Goal: Information Seeking & Learning: Check status

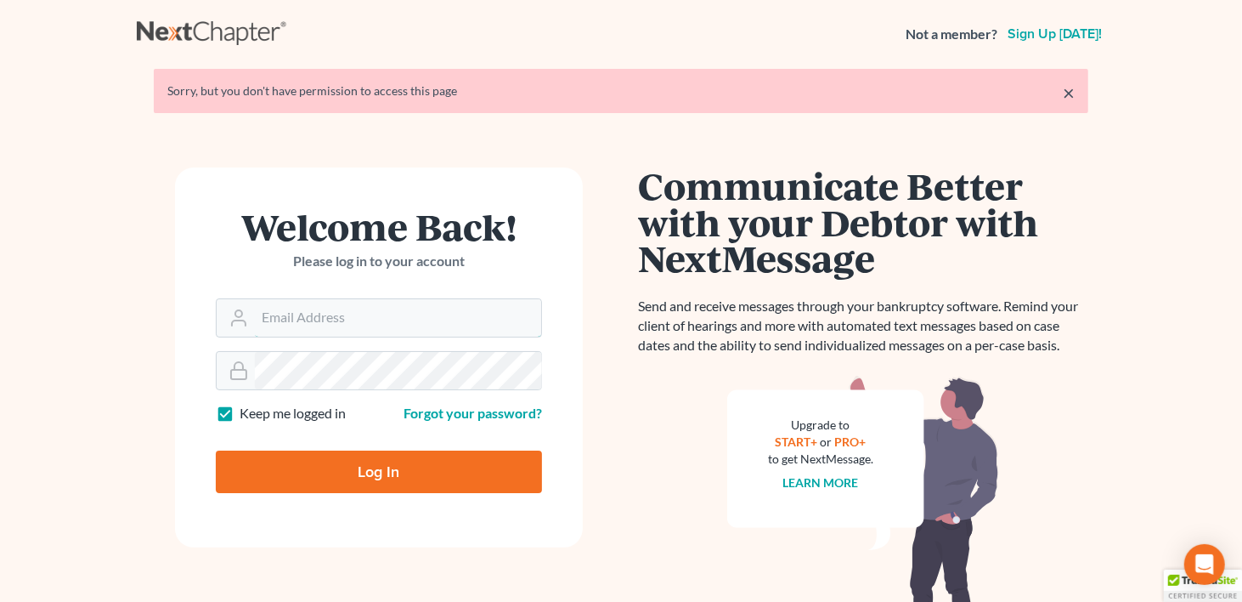
type input "[PERSON_NAME][EMAIL_ADDRESS][DOMAIN_NAME]"
click at [328, 471] on input "Log In" at bounding box center [379, 471] width 326 height 42
type input "Thinking..."
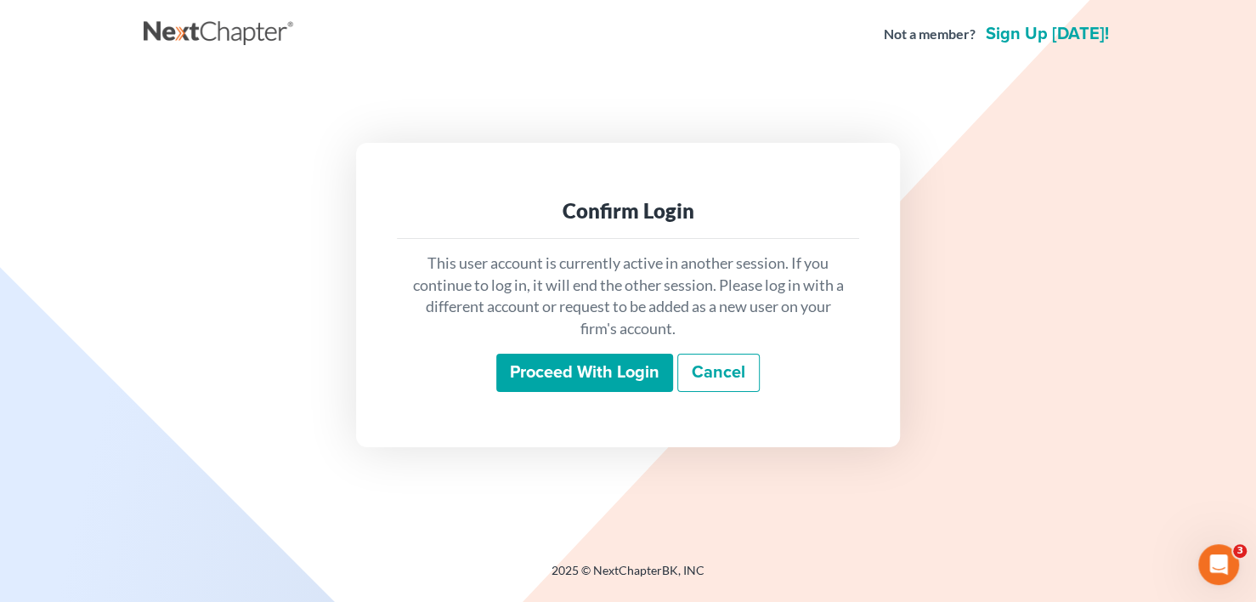
click at [632, 379] on input "Proceed with login" at bounding box center [584, 373] width 177 height 39
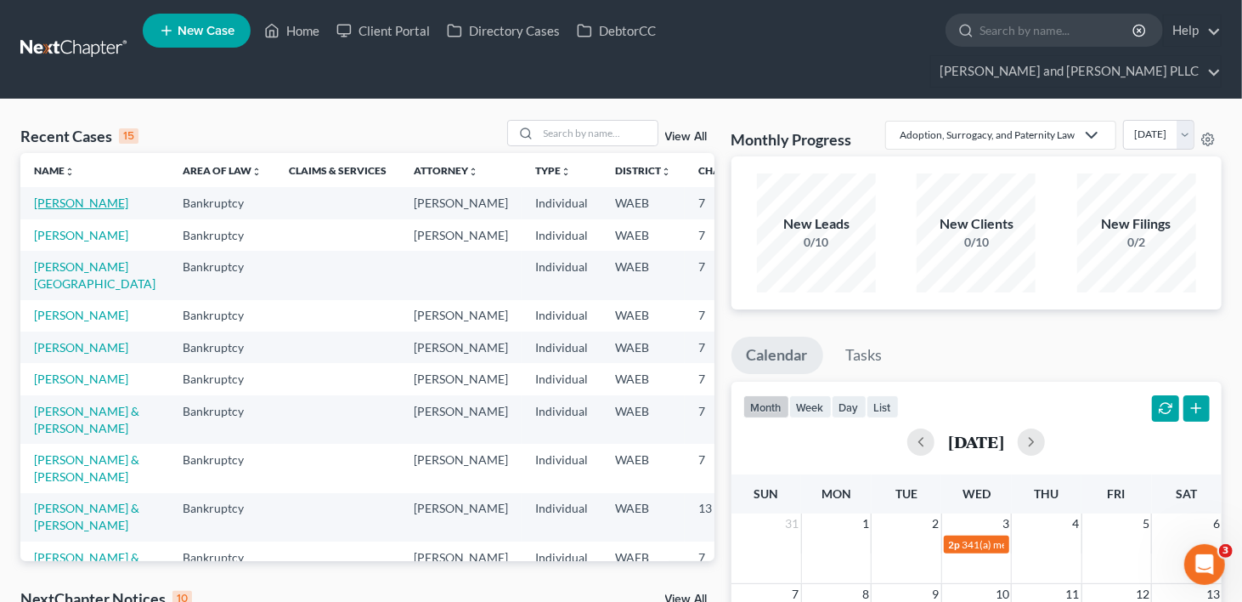
click at [43, 195] on link "Olsen, Jessica" at bounding box center [81, 202] width 94 height 14
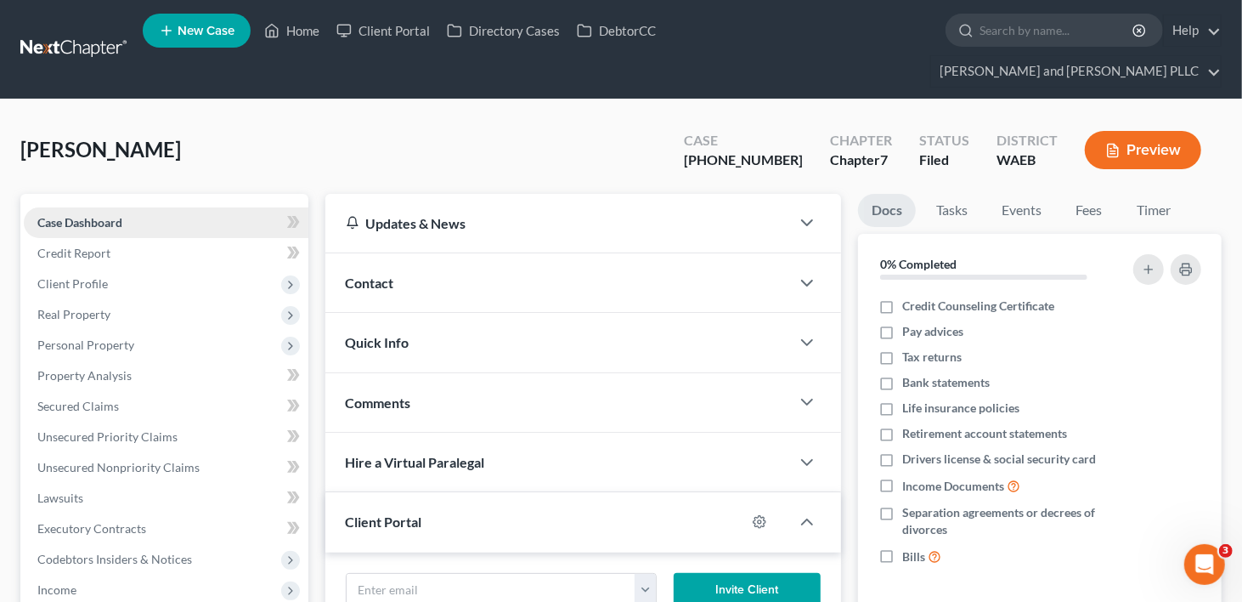
scroll to position [425, 0]
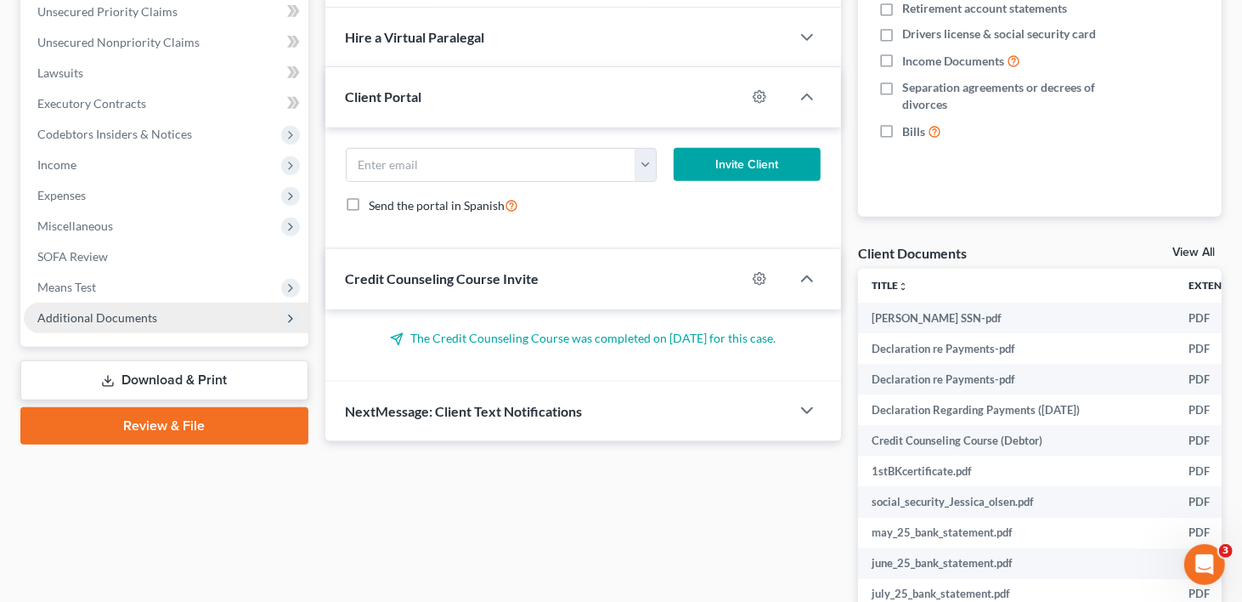
click at [65, 310] on span "Additional Documents" at bounding box center [97, 317] width 120 height 14
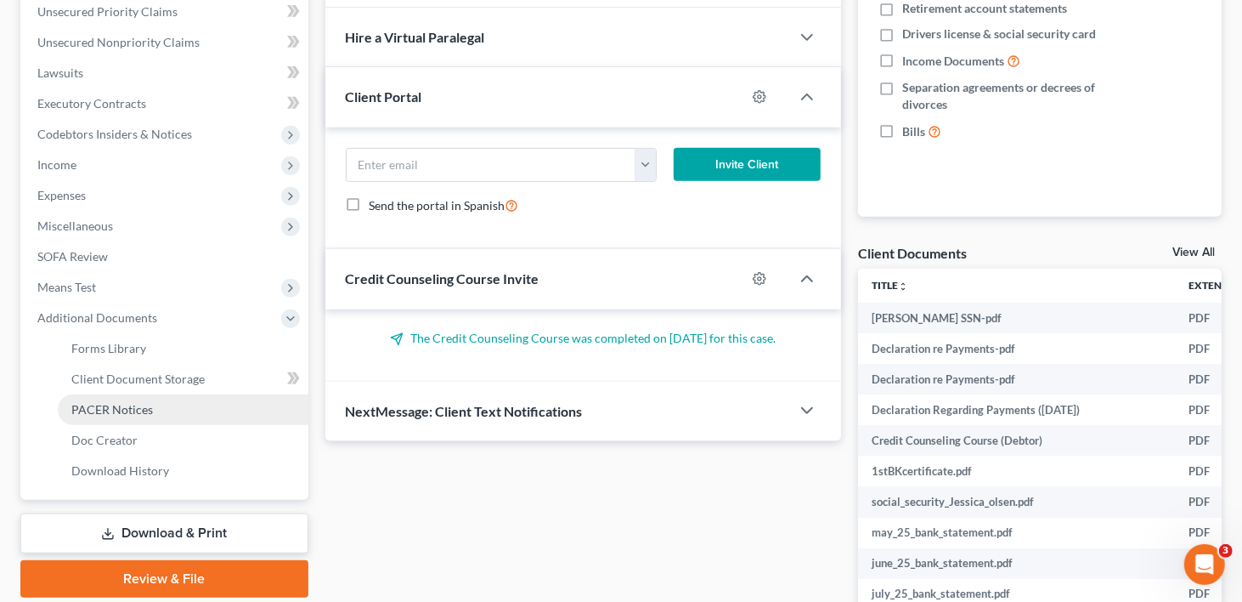
click at [99, 394] on link "PACER Notices" at bounding box center [183, 409] width 251 height 31
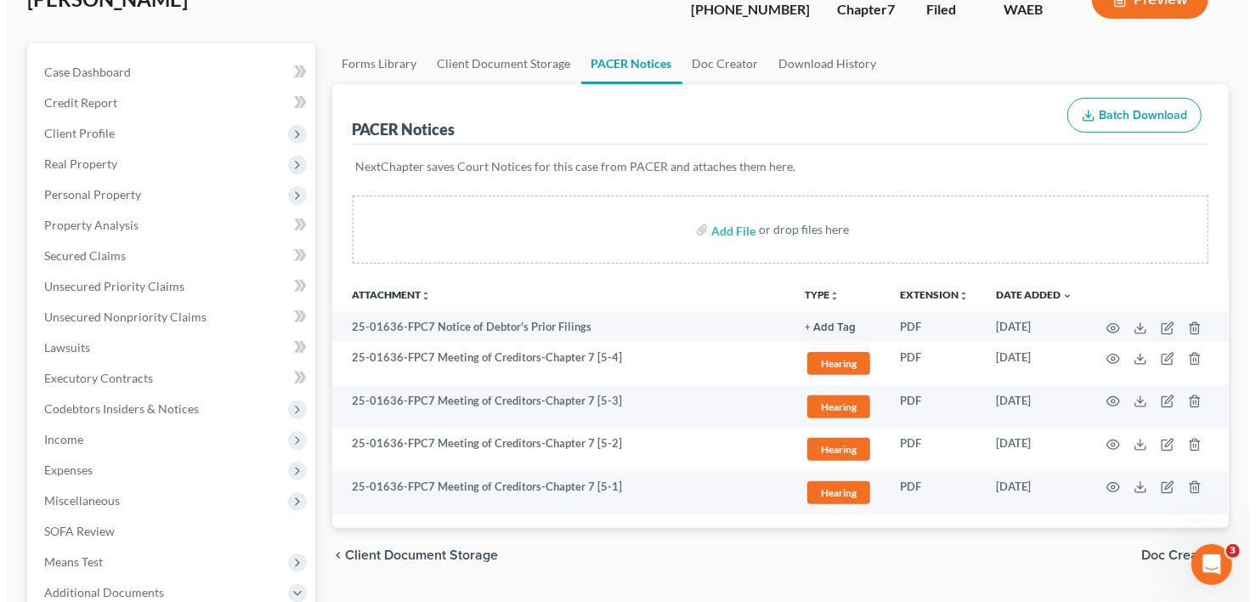
scroll to position [170, 0]
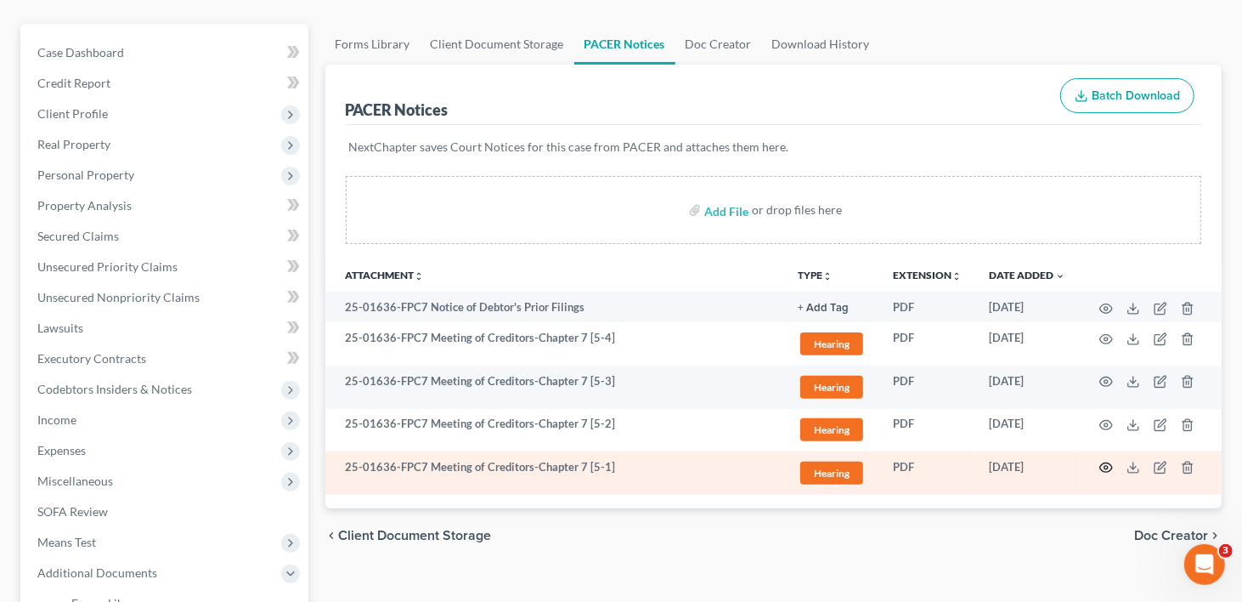
click at [1106, 466] on circle "button" at bounding box center [1106, 467] width 3 height 3
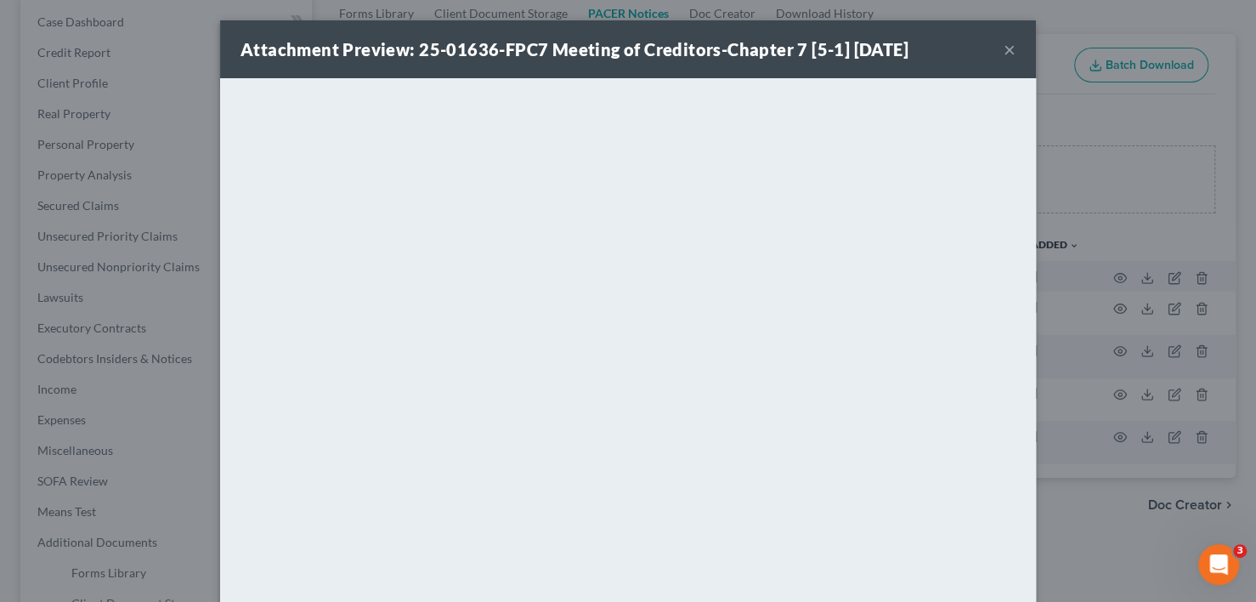
click at [1004, 53] on button "×" at bounding box center [1010, 49] width 12 height 20
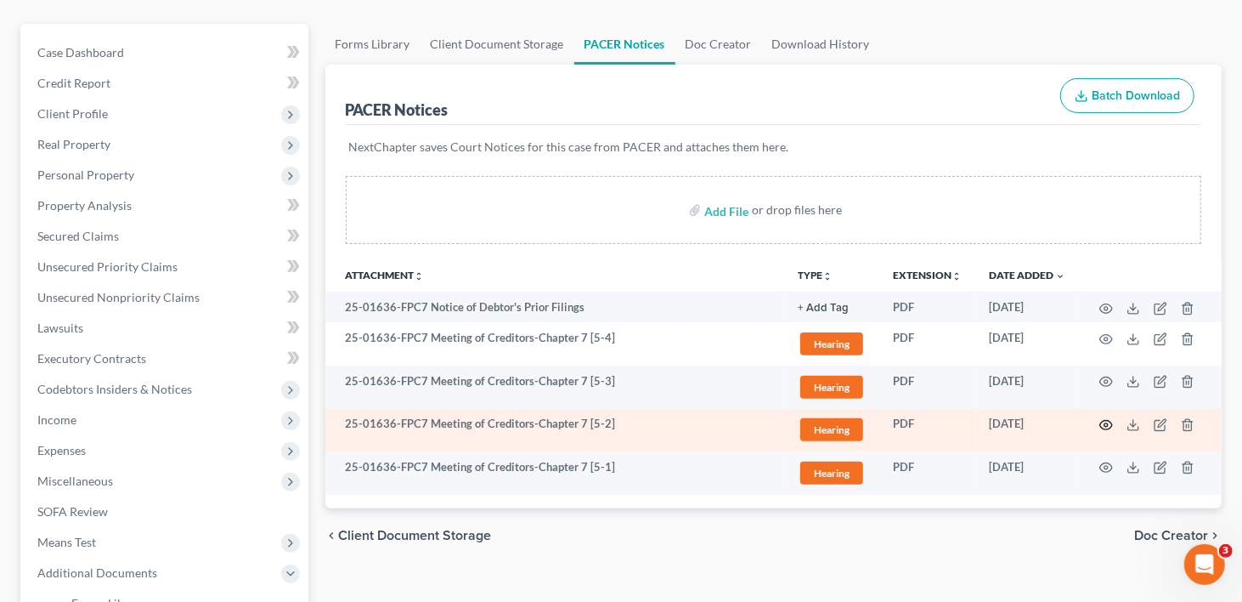
click at [1102, 418] on icon "button" at bounding box center [1107, 425] width 14 height 14
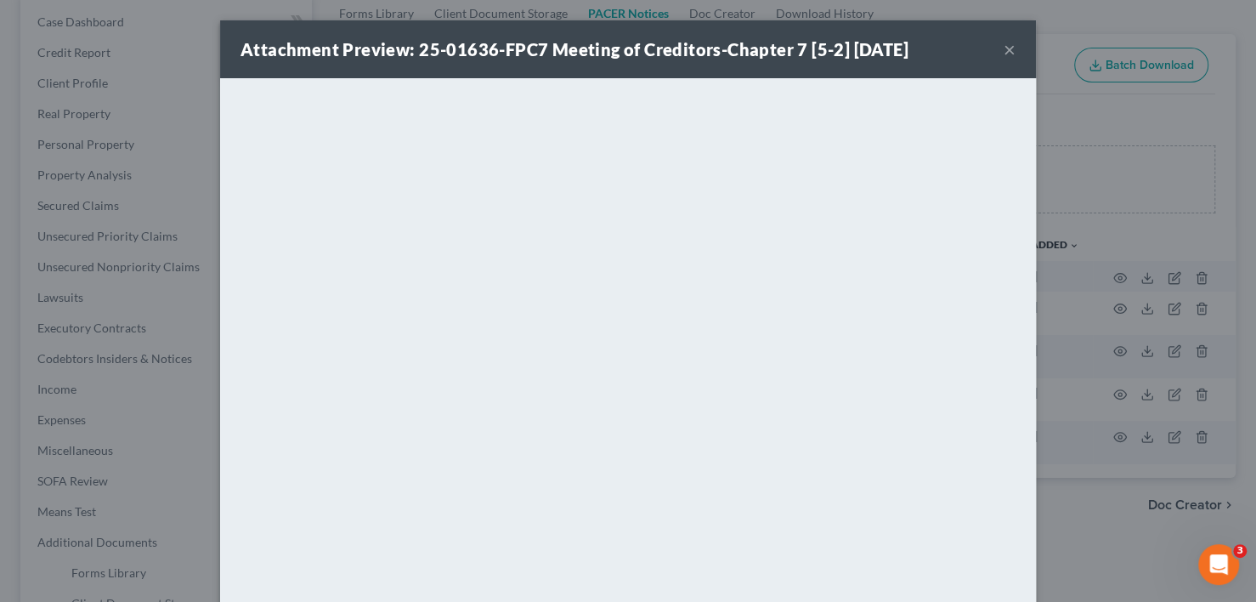
click at [1004, 50] on button "×" at bounding box center [1010, 49] width 12 height 20
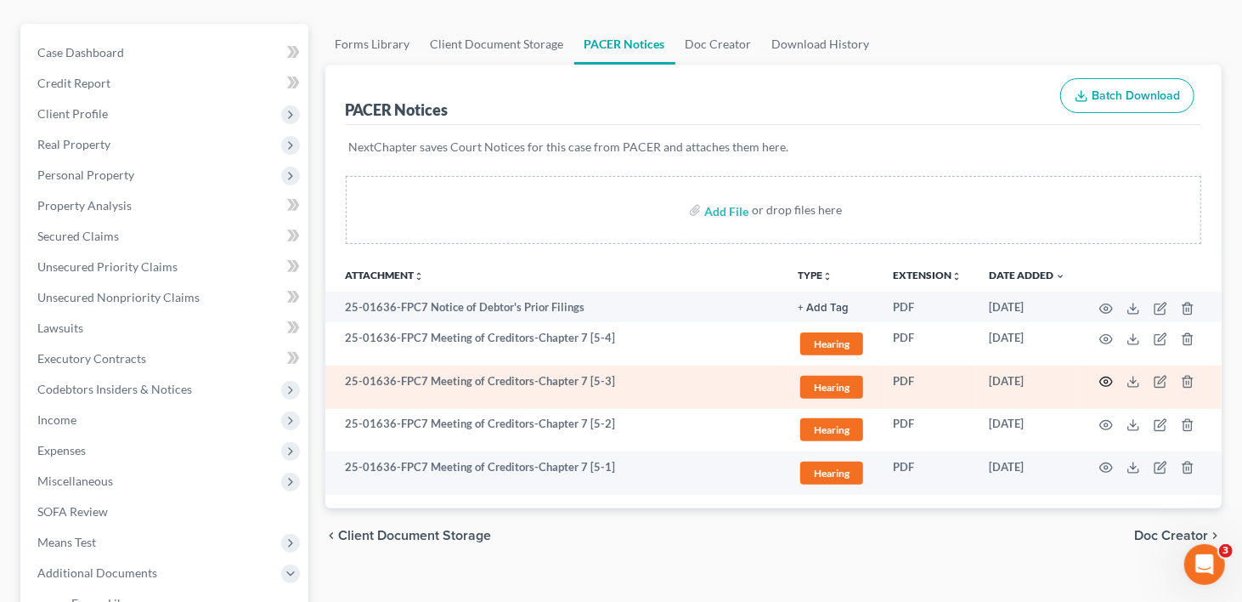
click at [1108, 380] on circle "button" at bounding box center [1106, 381] width 3 height 3
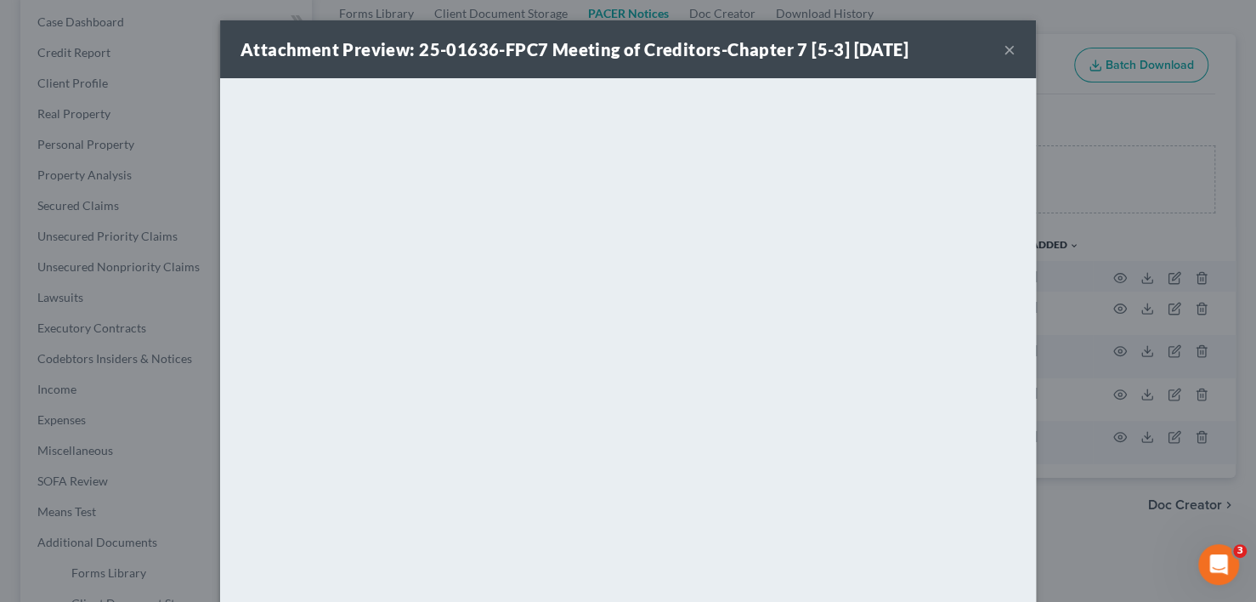
click at [1006, 44] on button "×" at bounding box center [1010, 49] width 12 height 20
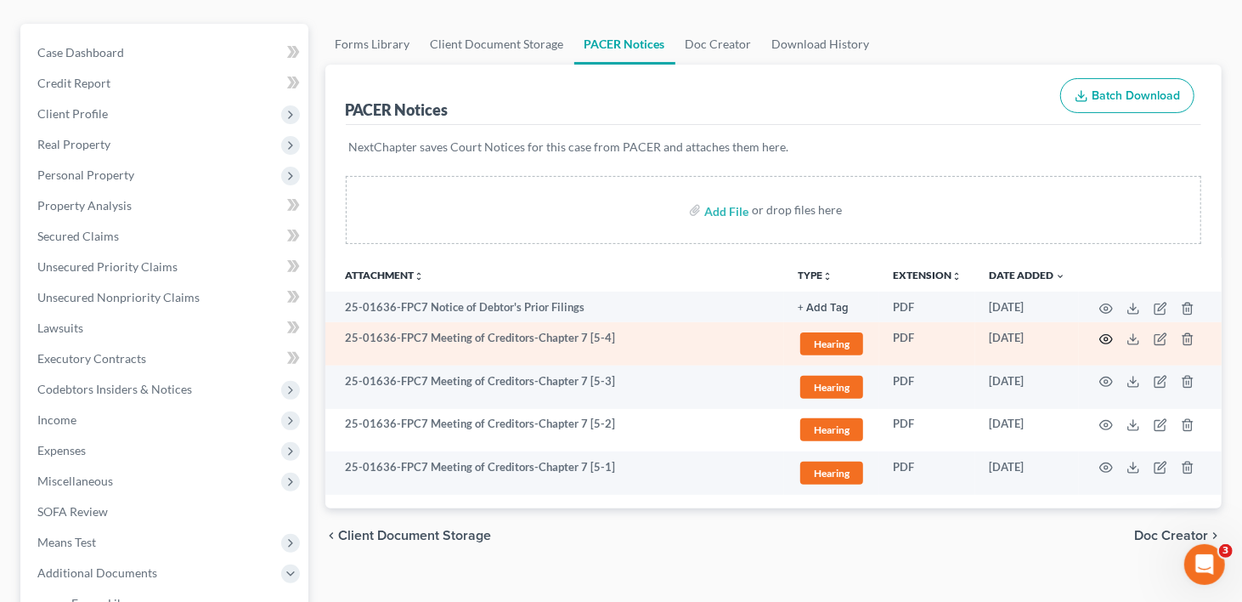
click at [1107, 332] on icon "button" at bounding box center [1107, 339] width 14 height 14
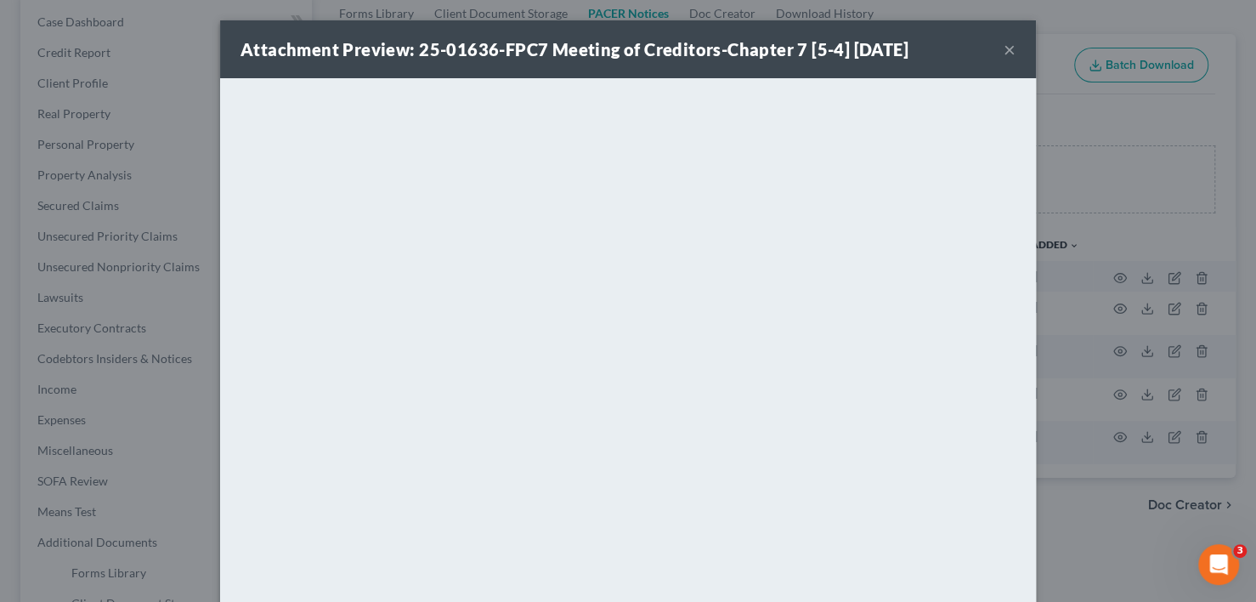
click at [1066, 543] on div "Attachment Preview: 25-01636-FPC7 Meeting of Creditors-Chapter 7 [5-4] 09/16/20…" at bounding box center [628, 301] width 1256 height 602
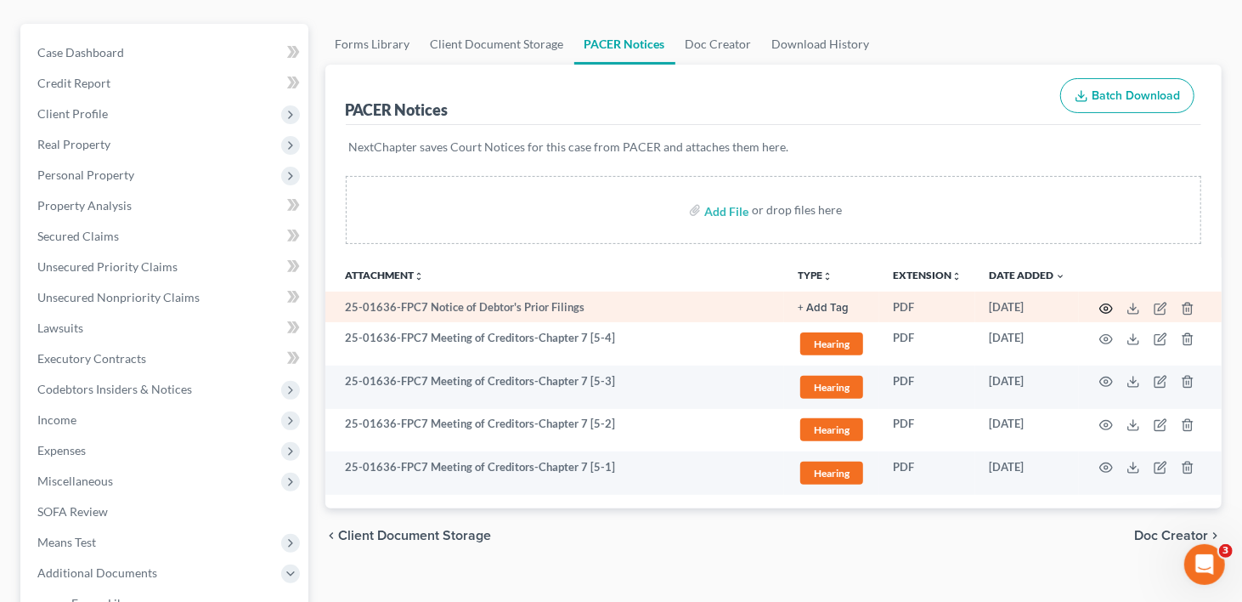
click at [1106, 302] on icon "button" at bounding box center [1107, 309] width 14 height 14
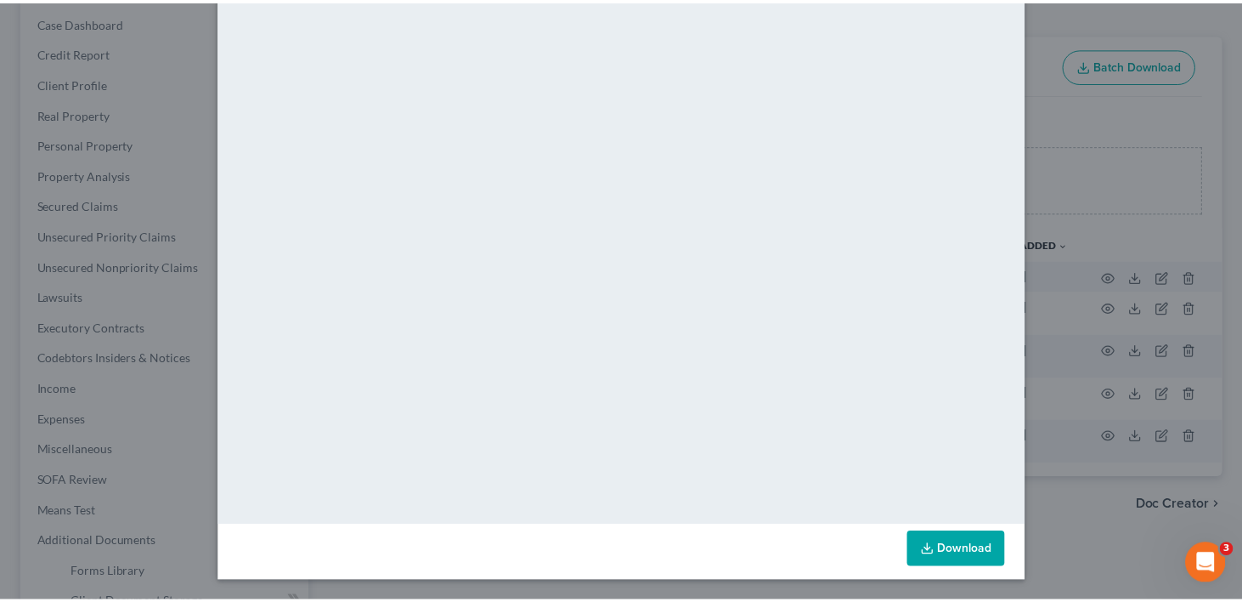
scroll to position [0, 0]
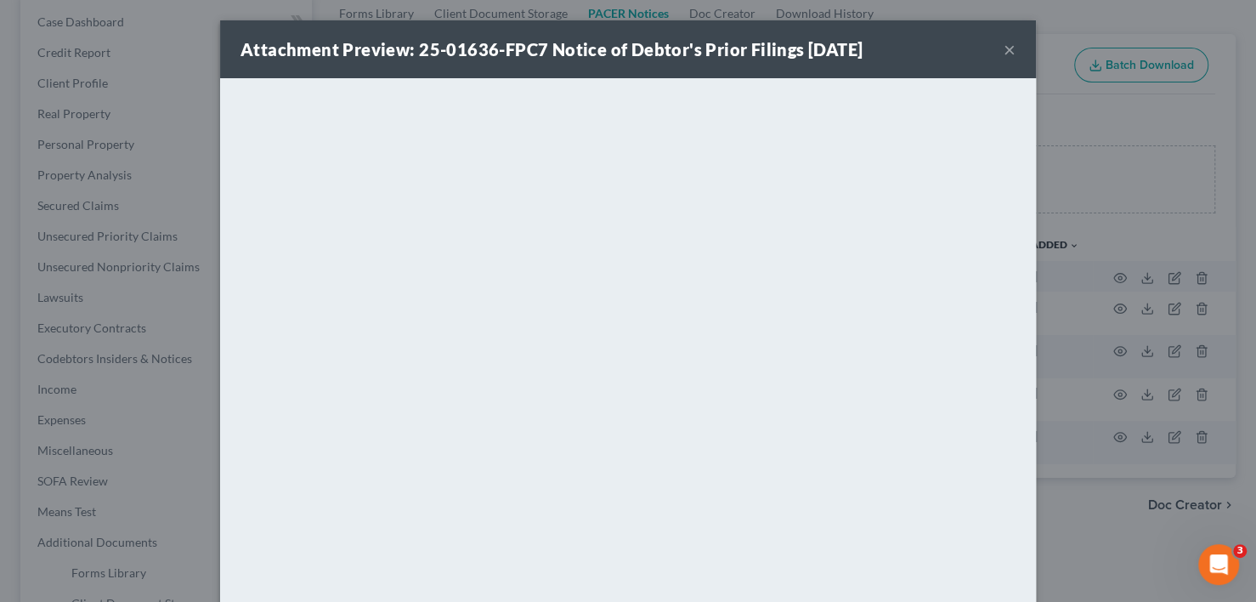
click at [1004, 50] on button "×" at bounding box center [1010, 49] width 12 height 20
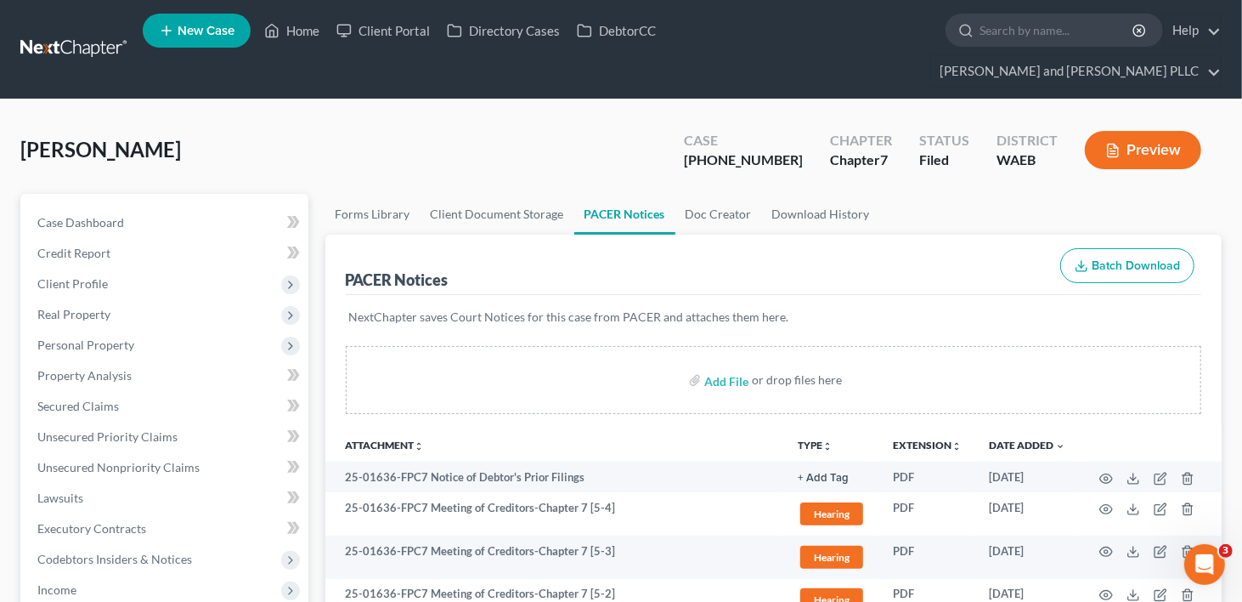
click at [1152, 131] on button "Preview" at bounding box center [1143, 150] width 116 height 38
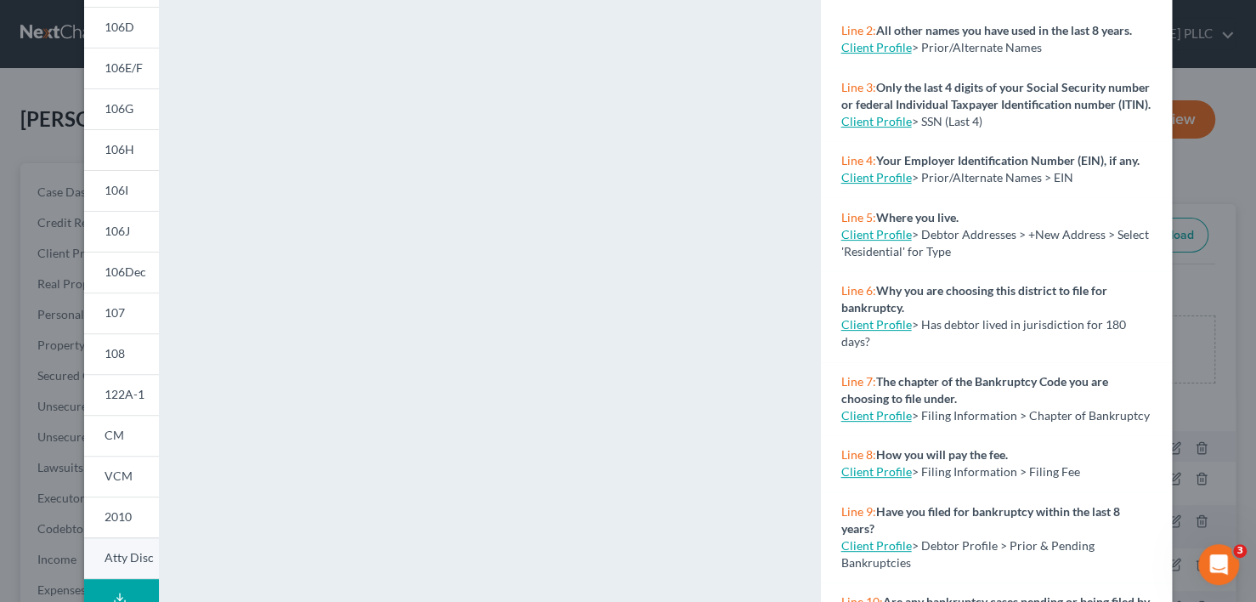
scroll to position [170, 0]
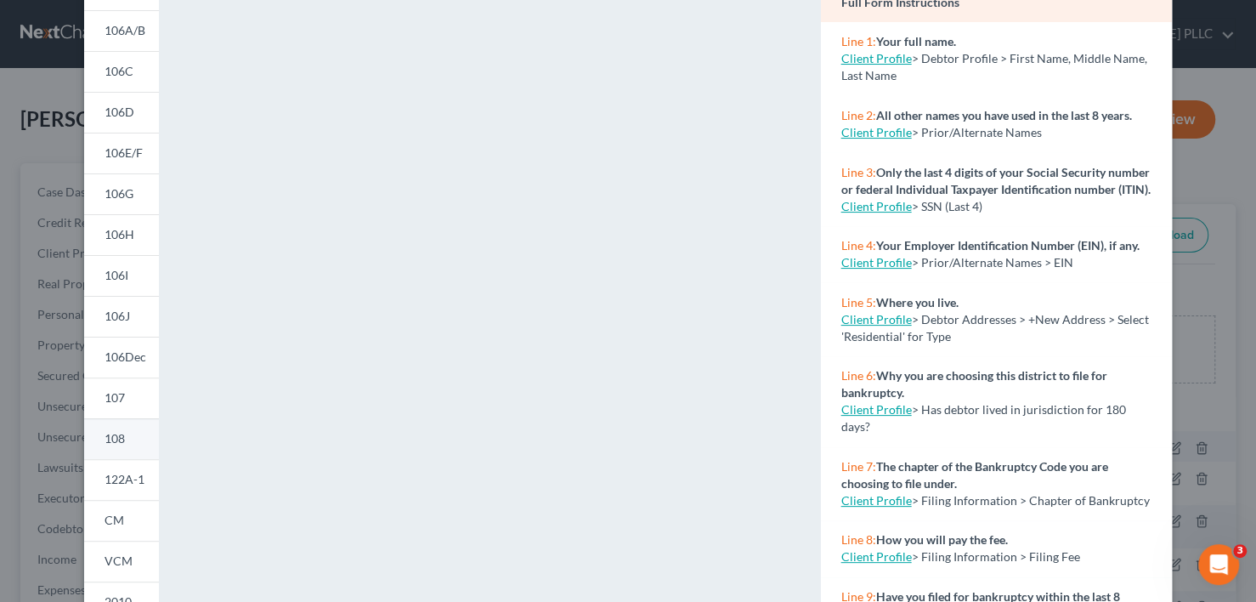
click at [105, 443] on span "108" at bounding box center [115, 438] width 20 height 14
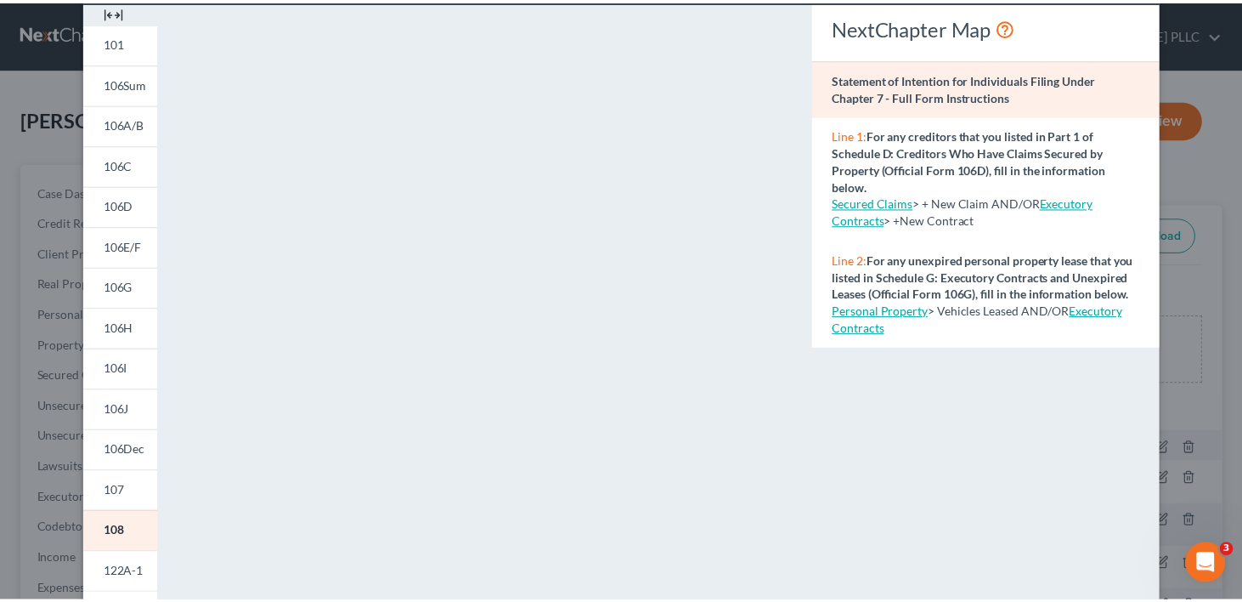
scroll to position [0, 0]
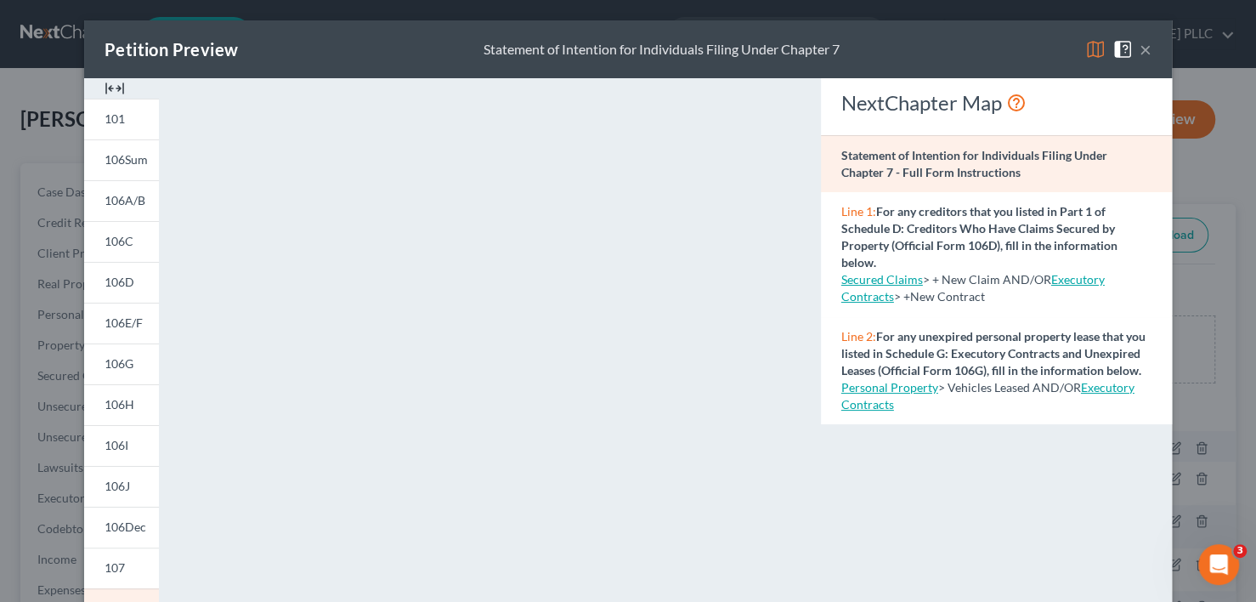
click at [1140, 53] on button "×" at bounding box center [1146, 49] width 12 height 20
